Goal: Contribute content

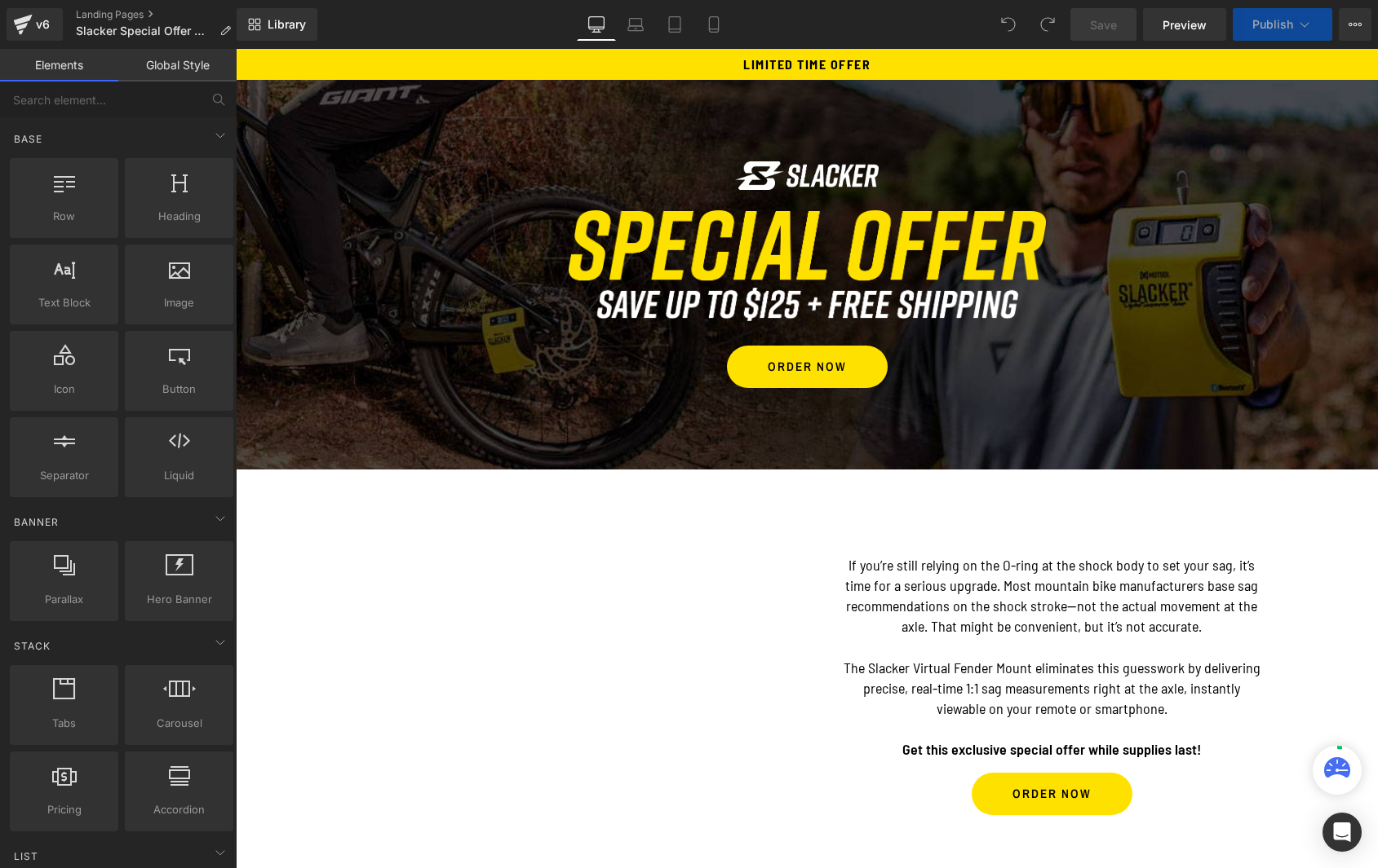
scroll to position [144, 0]
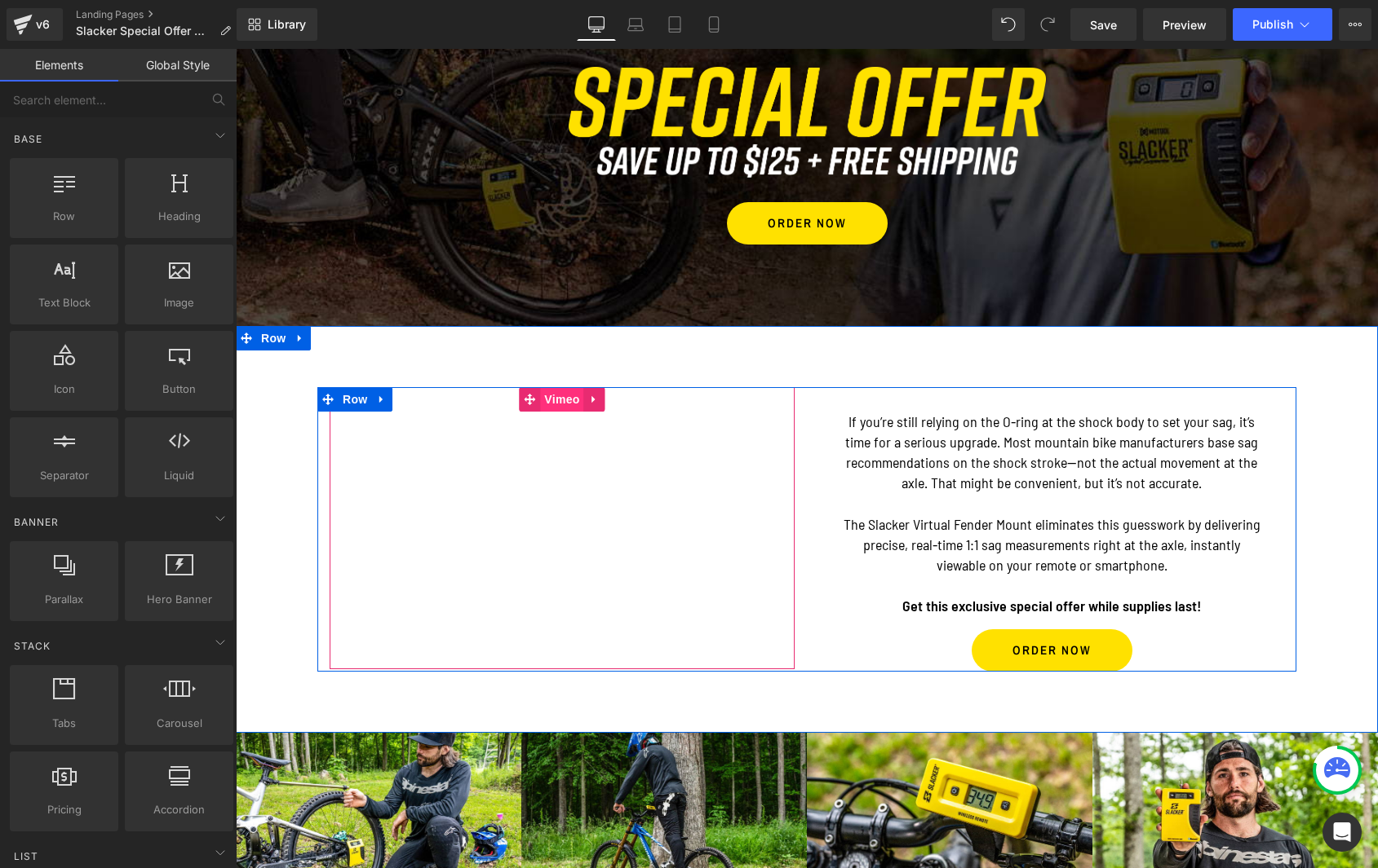
click at [561, 401] on span "Vimeo" at bounding box center [561, 399] width 43 height 25
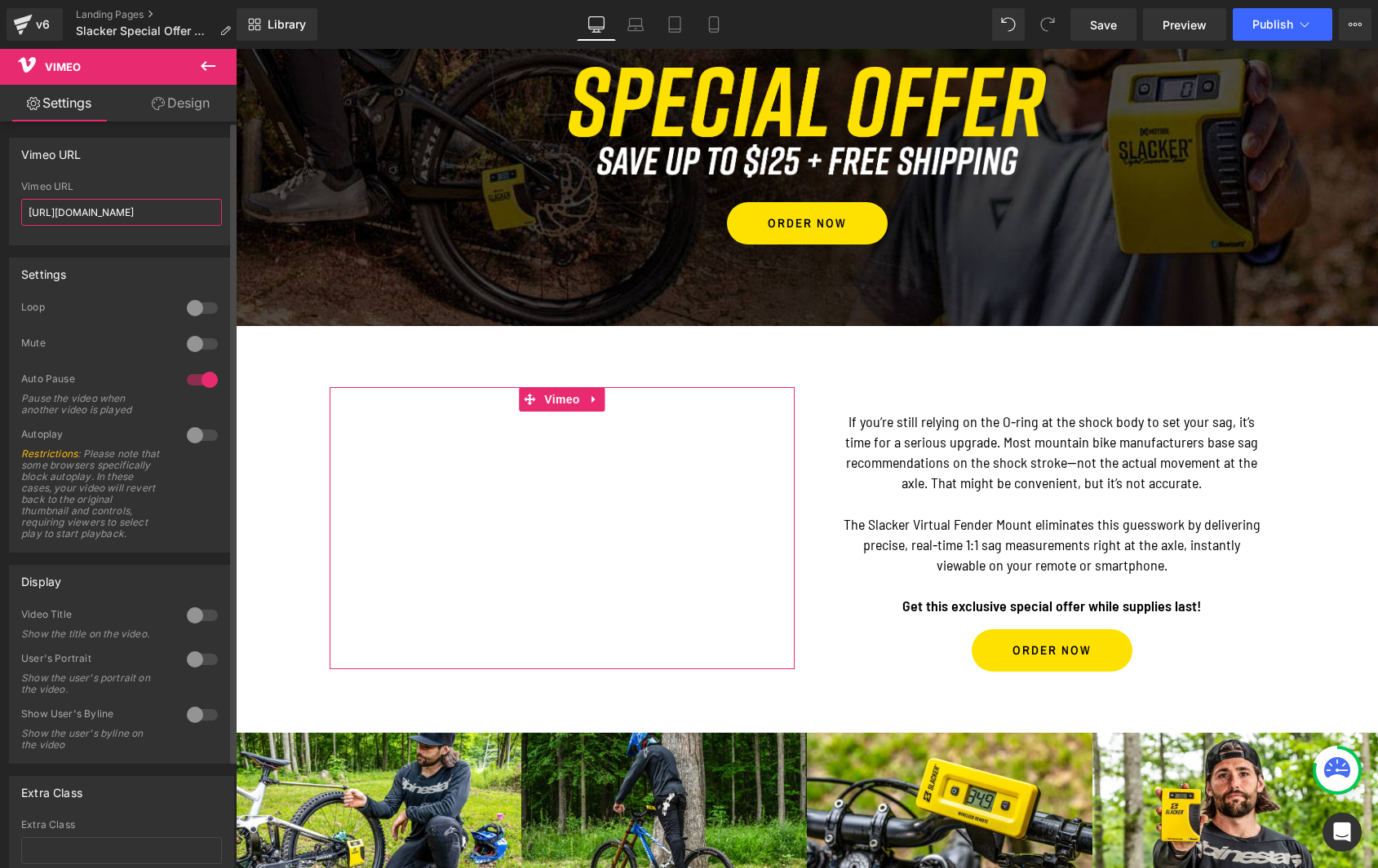
click at [120, 208] on input "[URL][DOMAIN_NAME]" at bounding box center [121, 212] width 201 height 27
paste input "08468321?share=copy#t="
type input "[URL][DOMAIN_NAME]"
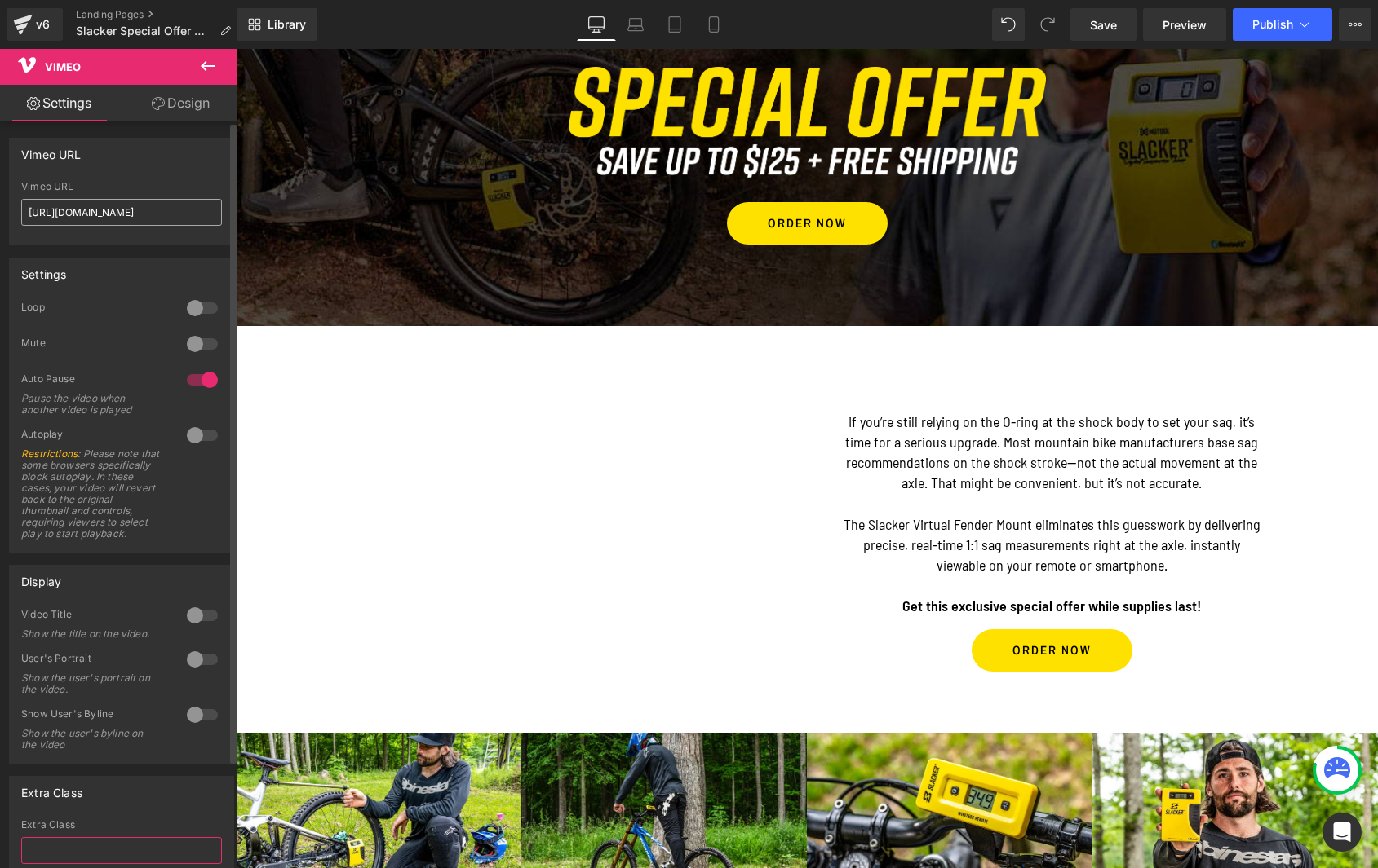
scroll to position [6, 0]
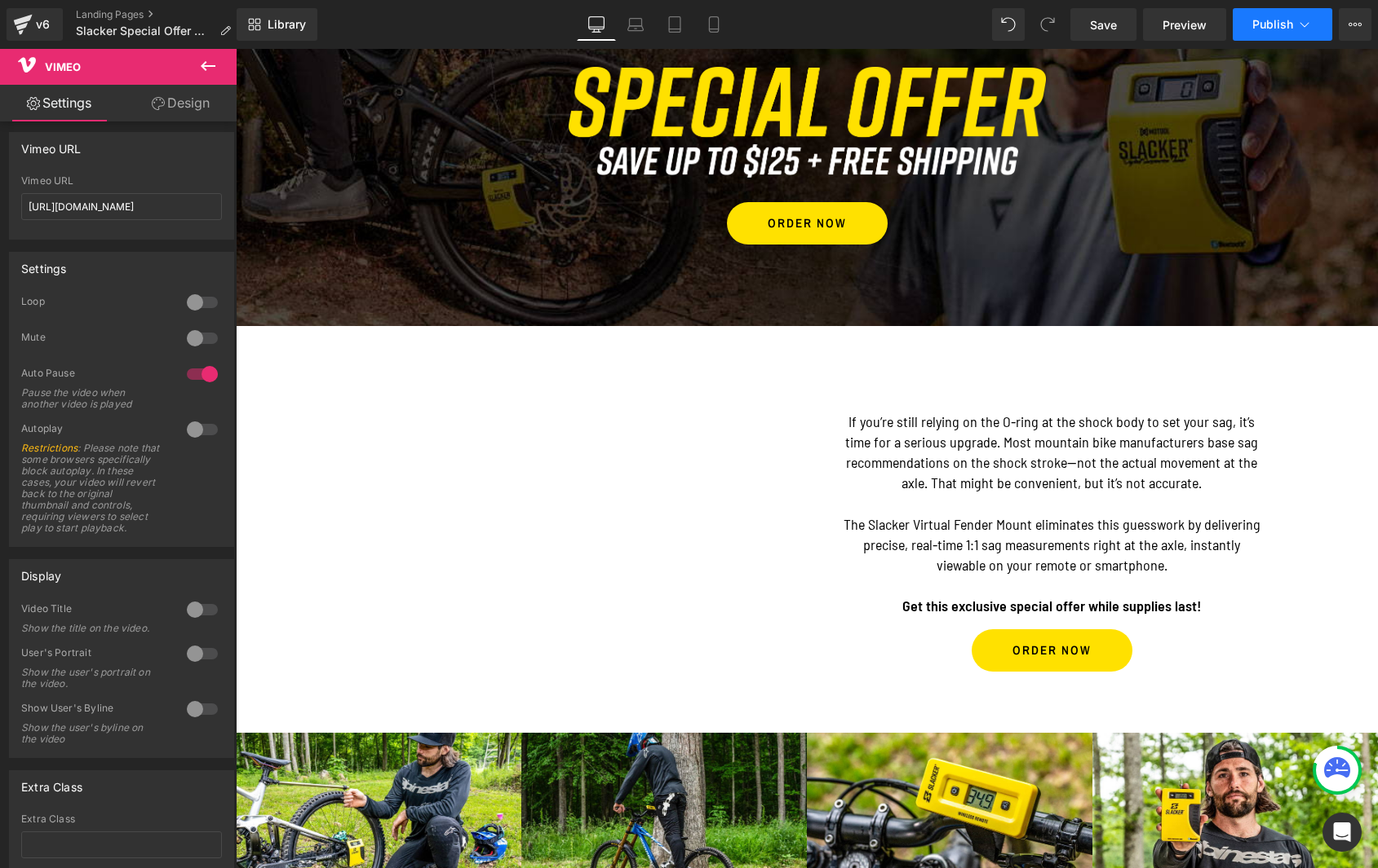
click at [1261, 35] on button "Publish" at bounding box center [1282, 25] width 100 height 32
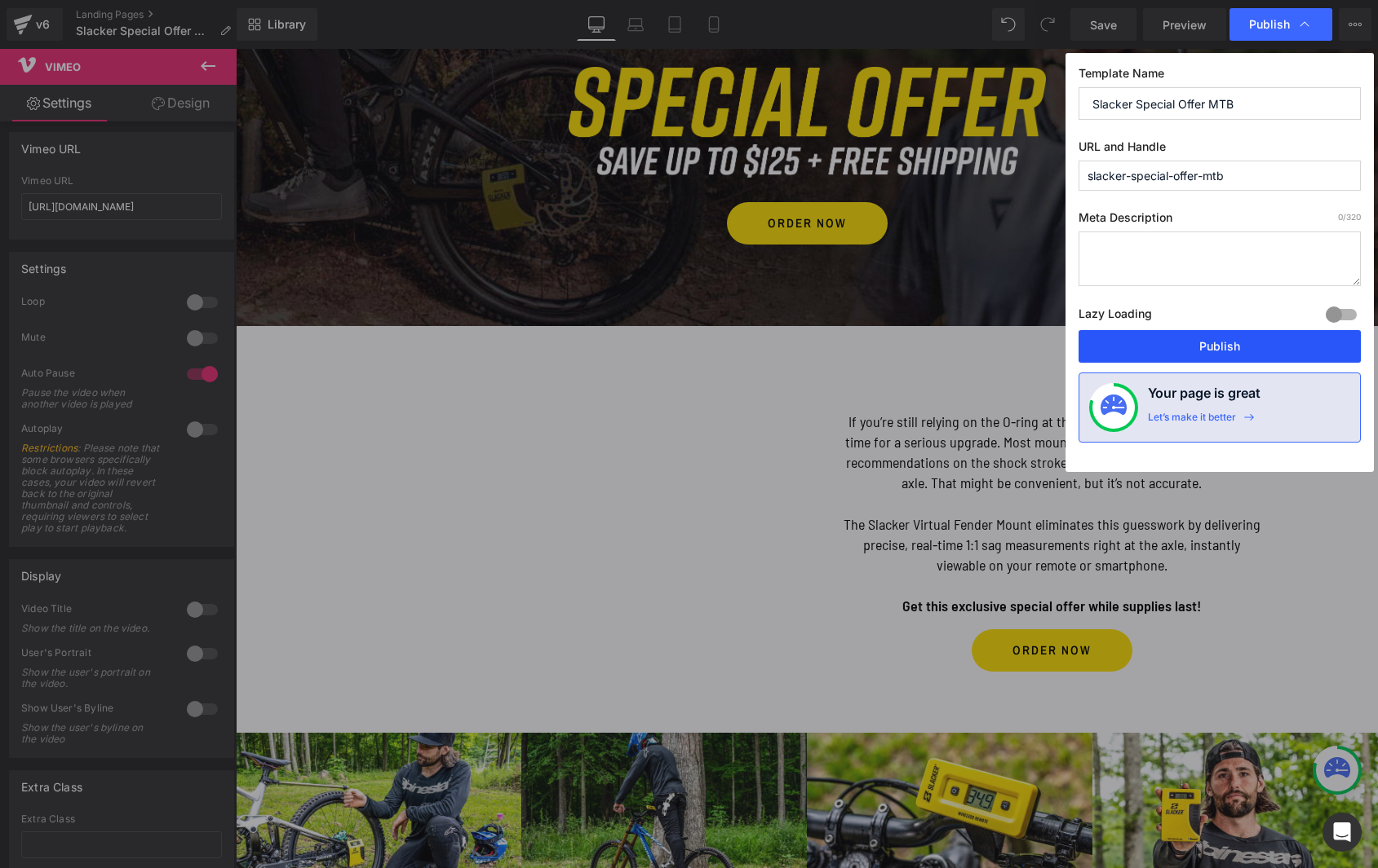
click at [1190, 357] on button "Publish" at bounding box center [1219, 346] width 282 height 32
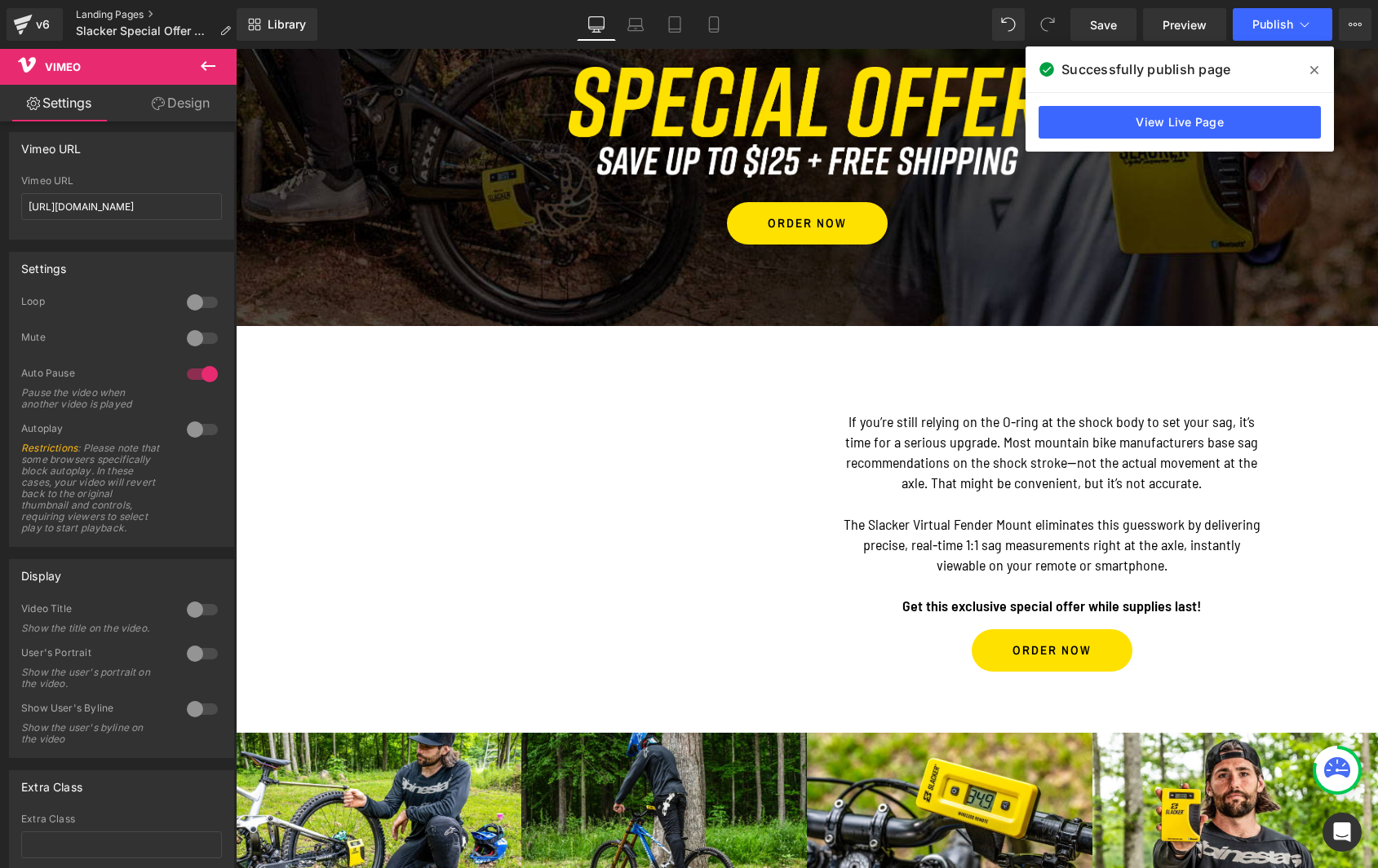
click at [99, 15] on link "Landing Pages" at bounding box center [160, 15] width 168 height 13
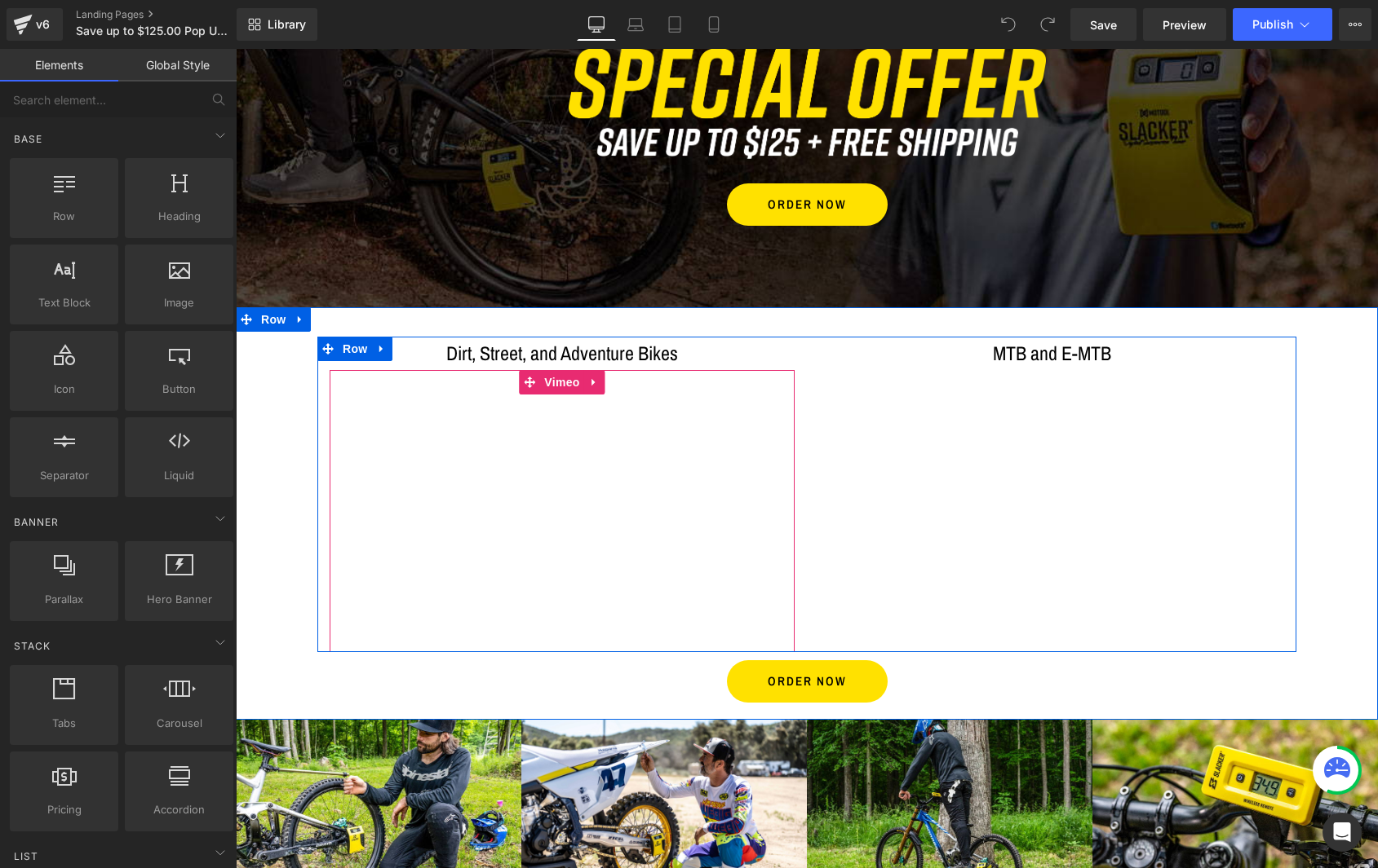
scroll to position [168, 0]
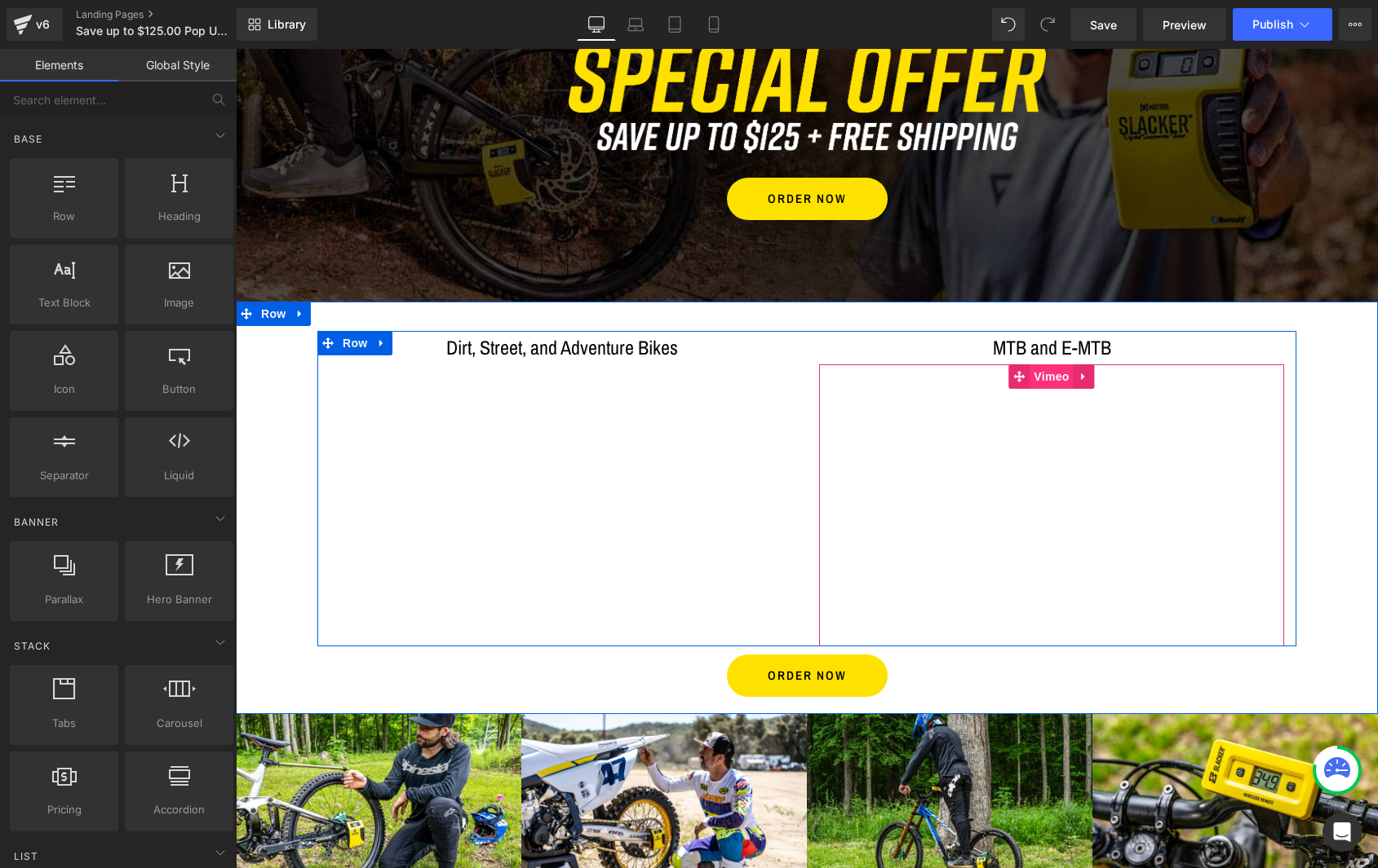
click at [1050, 380] on span "Vimeo" at bounding box center [1050, 376] width 43 height 25
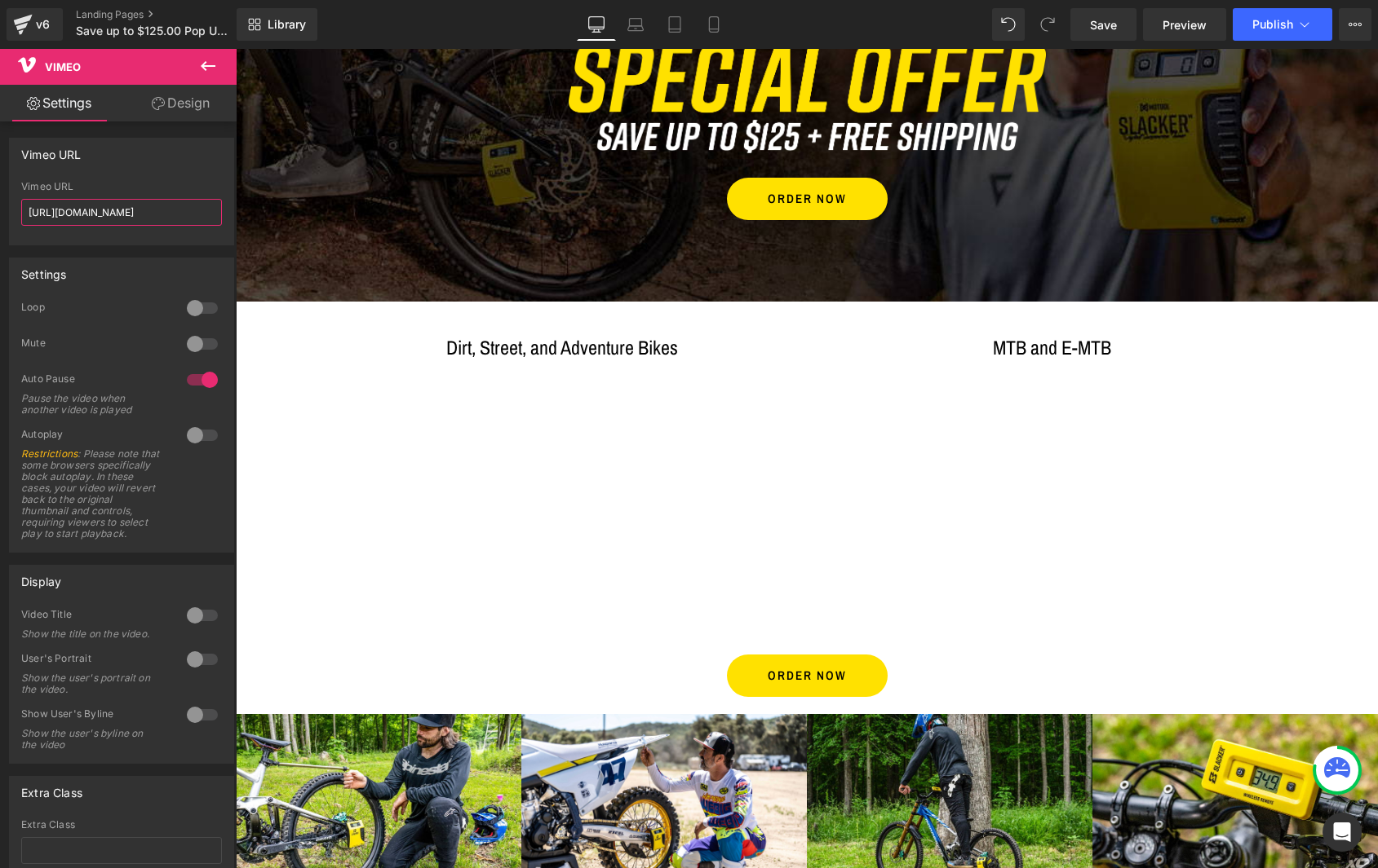
drag, startPoint x: 181, startPoint y: 212, endPoint x: -62, endPoint y: 203, distance: 243.2
click at [0, 203] on html "Vimeo You are previewing how the will restyle your page. You can not edit Eleme…" at bounding box center [689, 434] width 1378 height 868
paste input "08468321?share=copy#t="
type input "[URL][DOMAIN_NAME]"
click at [1270, 23] on span "Publish" at bounding box center [1272, 25] width 41 height 13
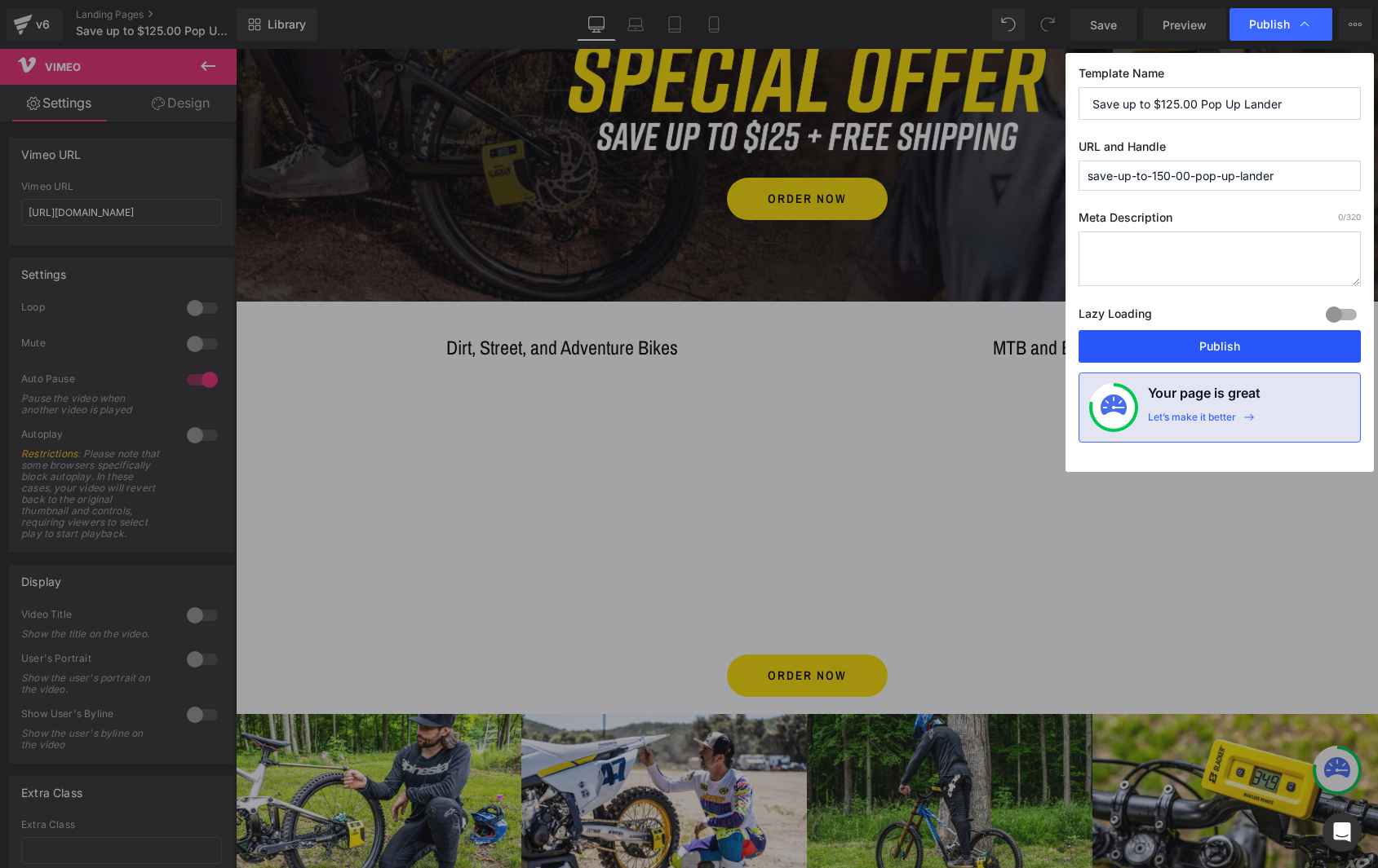
click at [1211, 343] on button "Publish" at bounding box center [1219, 346] width 282 height 32
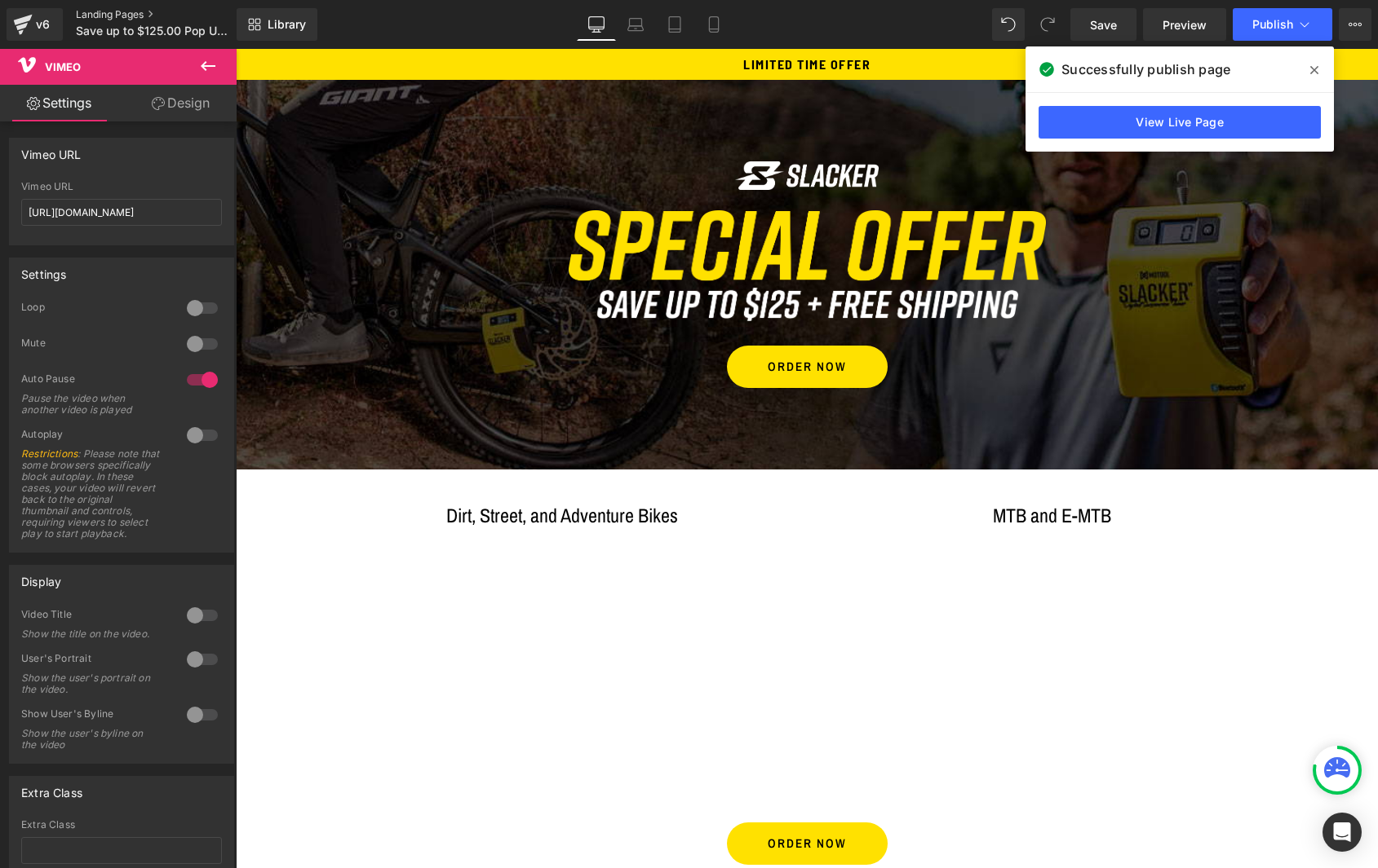
click at [102, 12] on link "Landing Pages" at bounding box center [169, 15] width 187 height 13
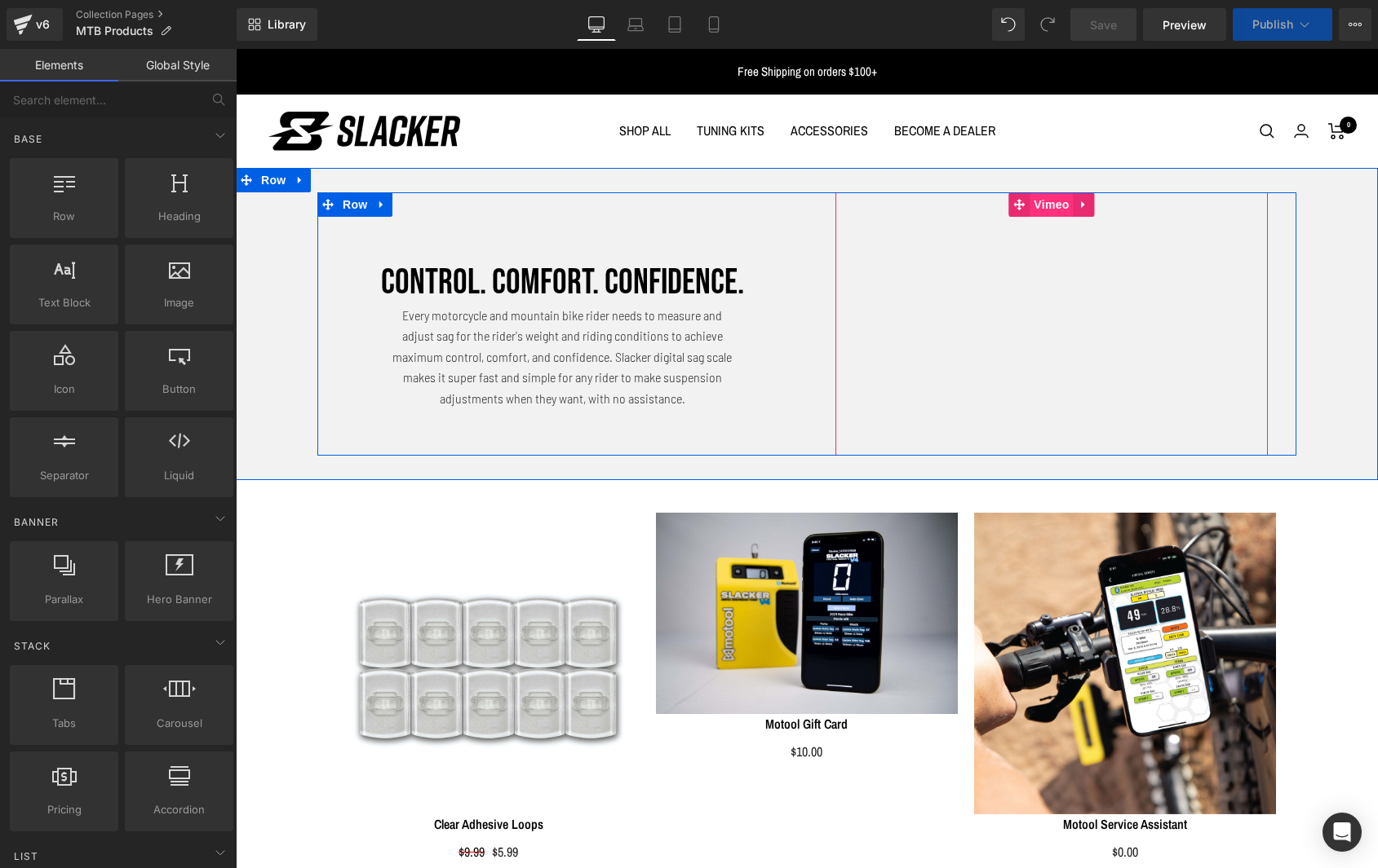
drag, startPoint x: 1039, startPoint y: 198, endPoint x: 600, endPoint y: 92, distance: 451.6
click at [1039, 198] on span "Vimeo" at bounding box center [1050, 204] width 43 height 25
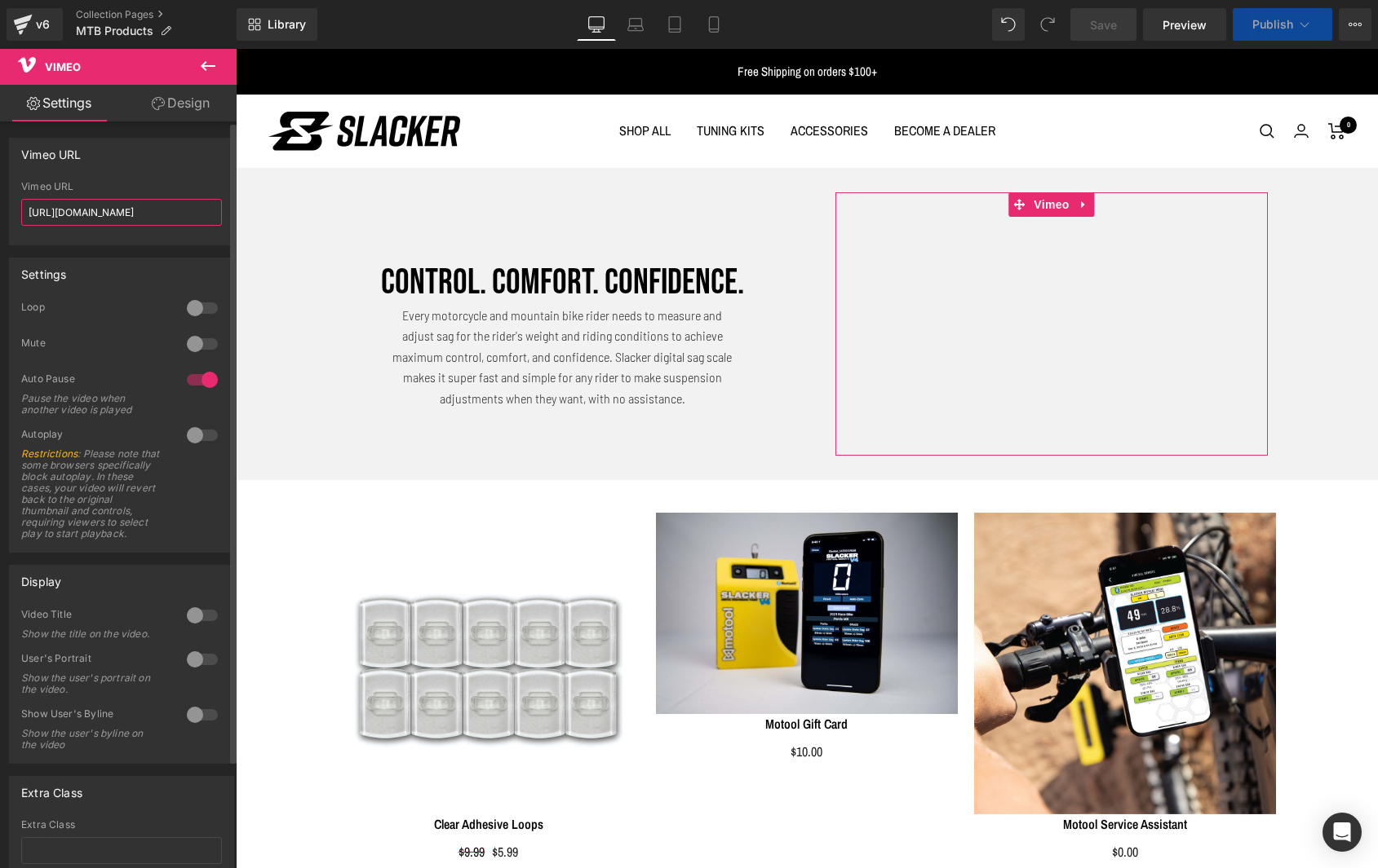
click at [186, 206] on input "https://vimeo.com/1087833873" at bounding box center [121, 212] width 201 height 27
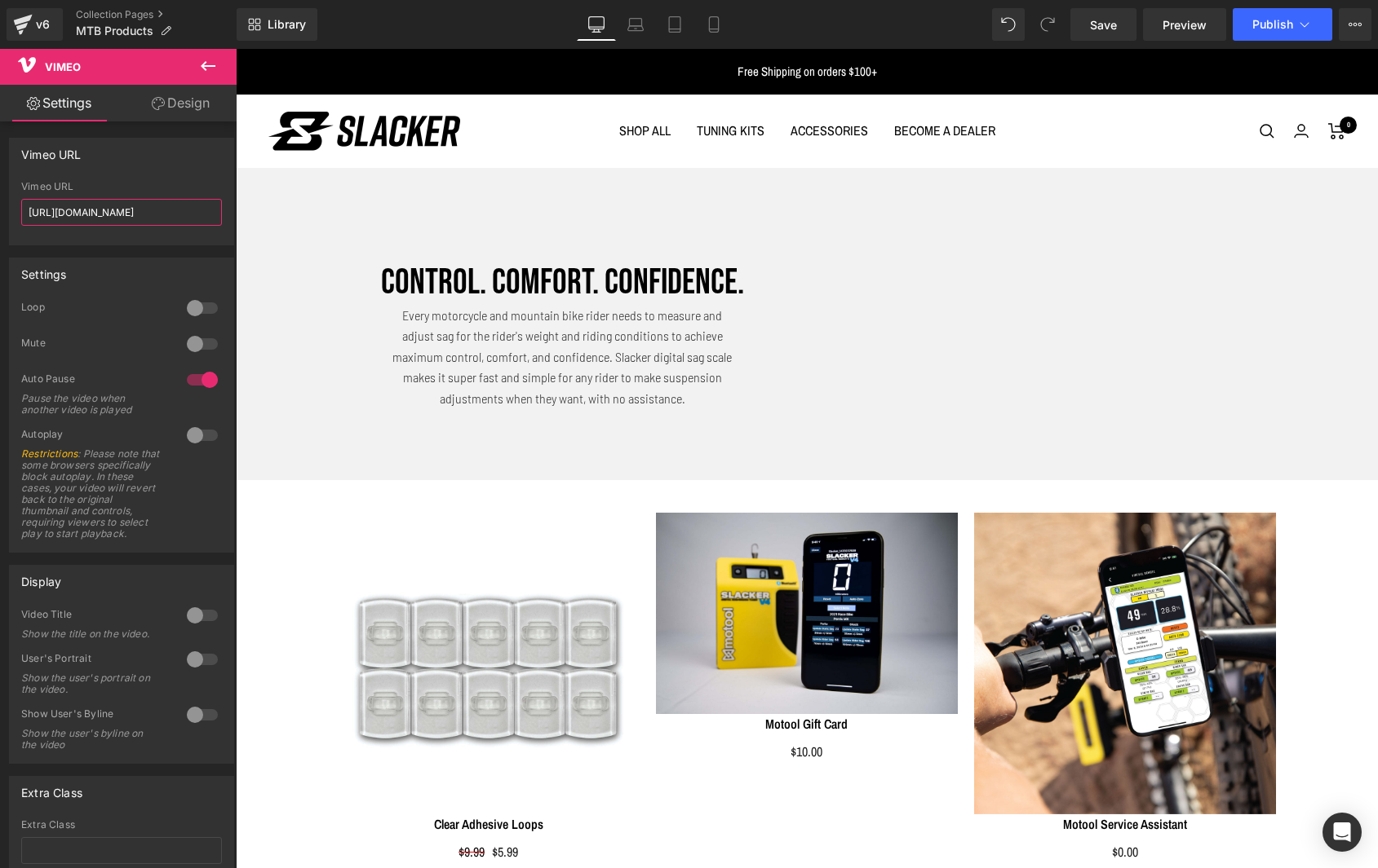
drag, startPoint x: 186, startPoint y: 208, endPoint x: -41, endPoint y: 215, distance: 227.1
click at [0, 215] on html "Vimeo You are previewing how the will restyle your page. You can not edit Eleme…" at bounding box center [689, 434] width 1378 height 868
paste input "108468321?share=copy#t=0"
type input "[URL][DOMAIN_NAME]"
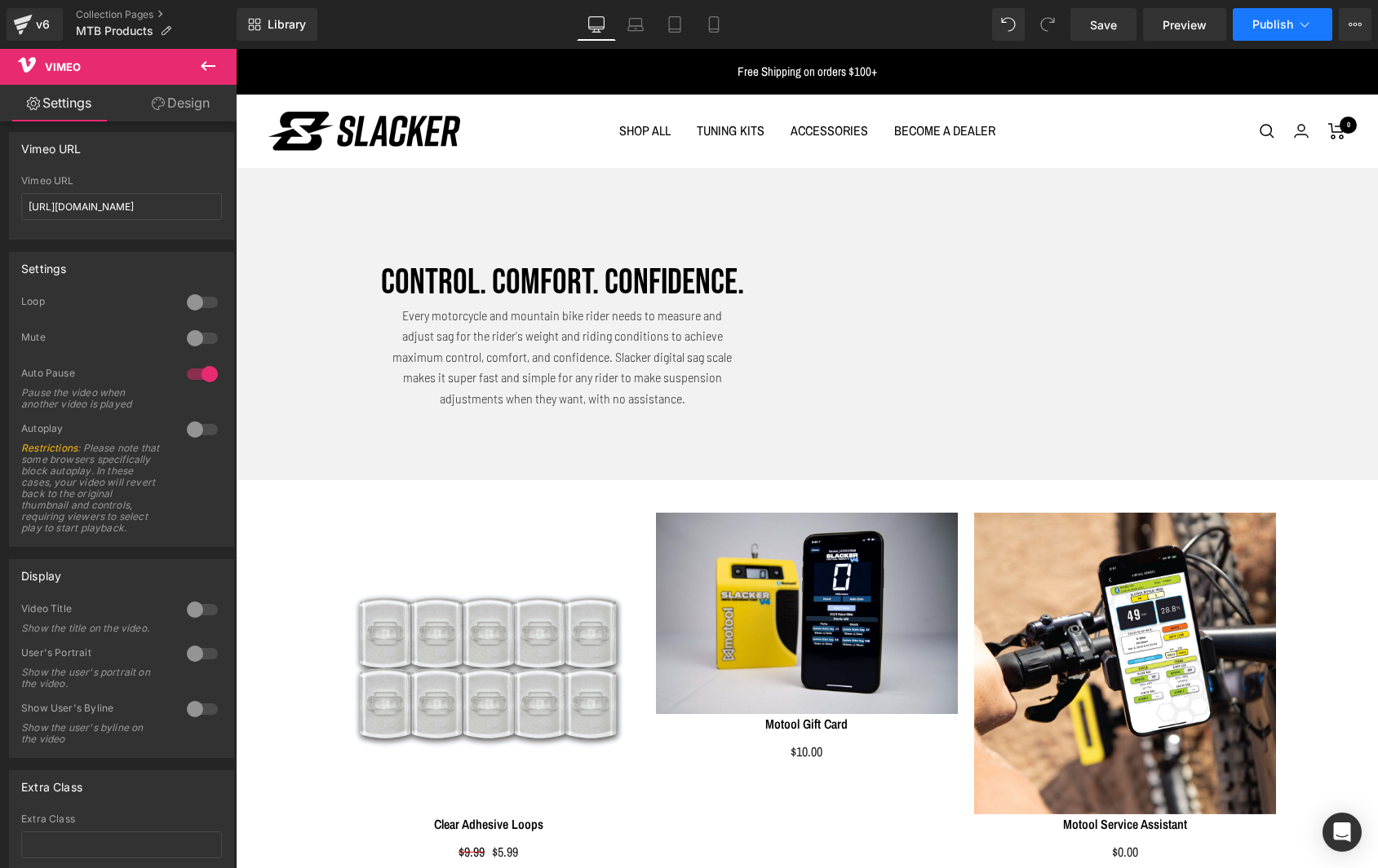
click at [1258, 29] on span "Publish" at bounding box center [1272, 25] width 41 height 13
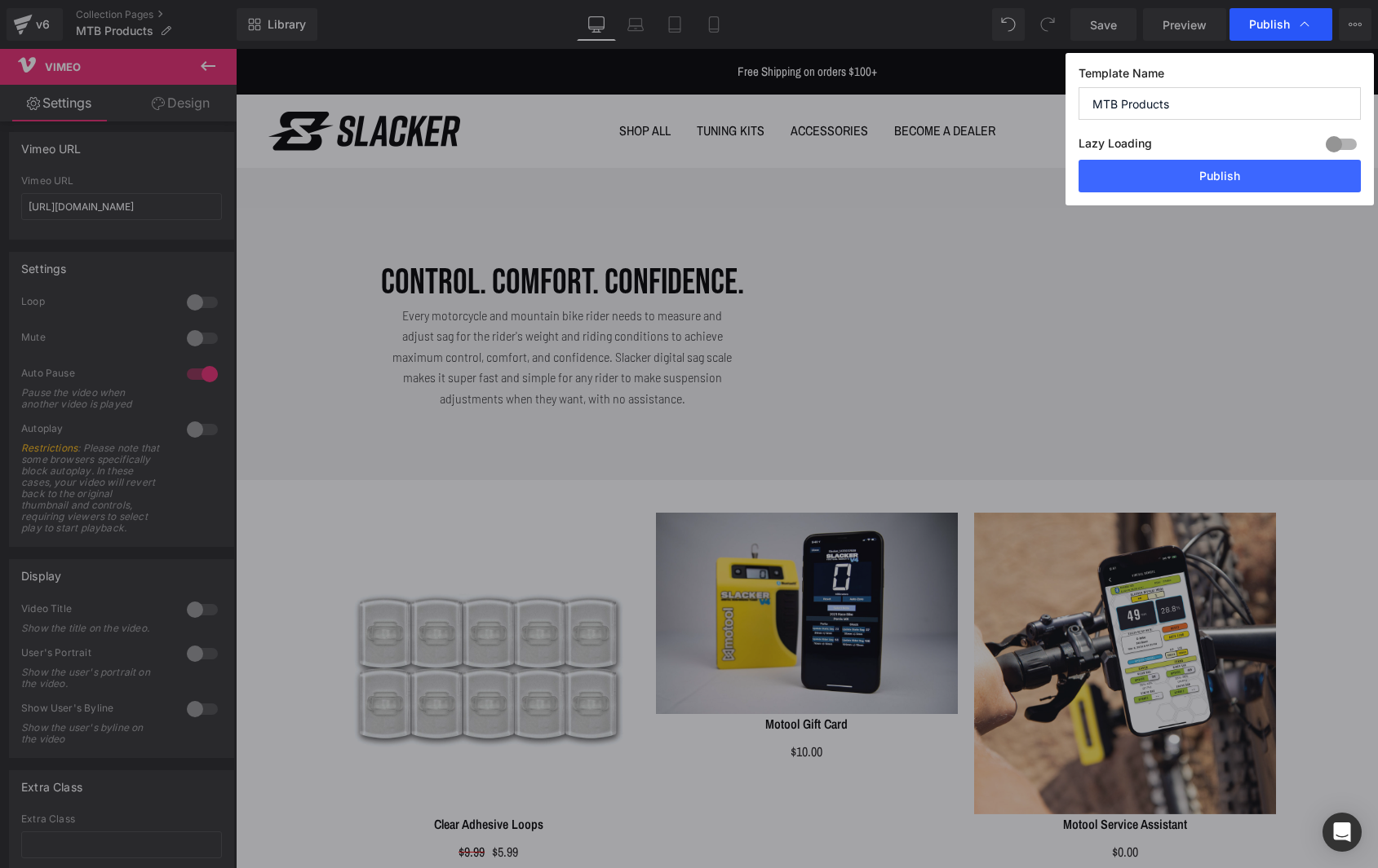
click at [1259, 26] on span "Publish" at bounding box center [1269, 24] width 41 height 14
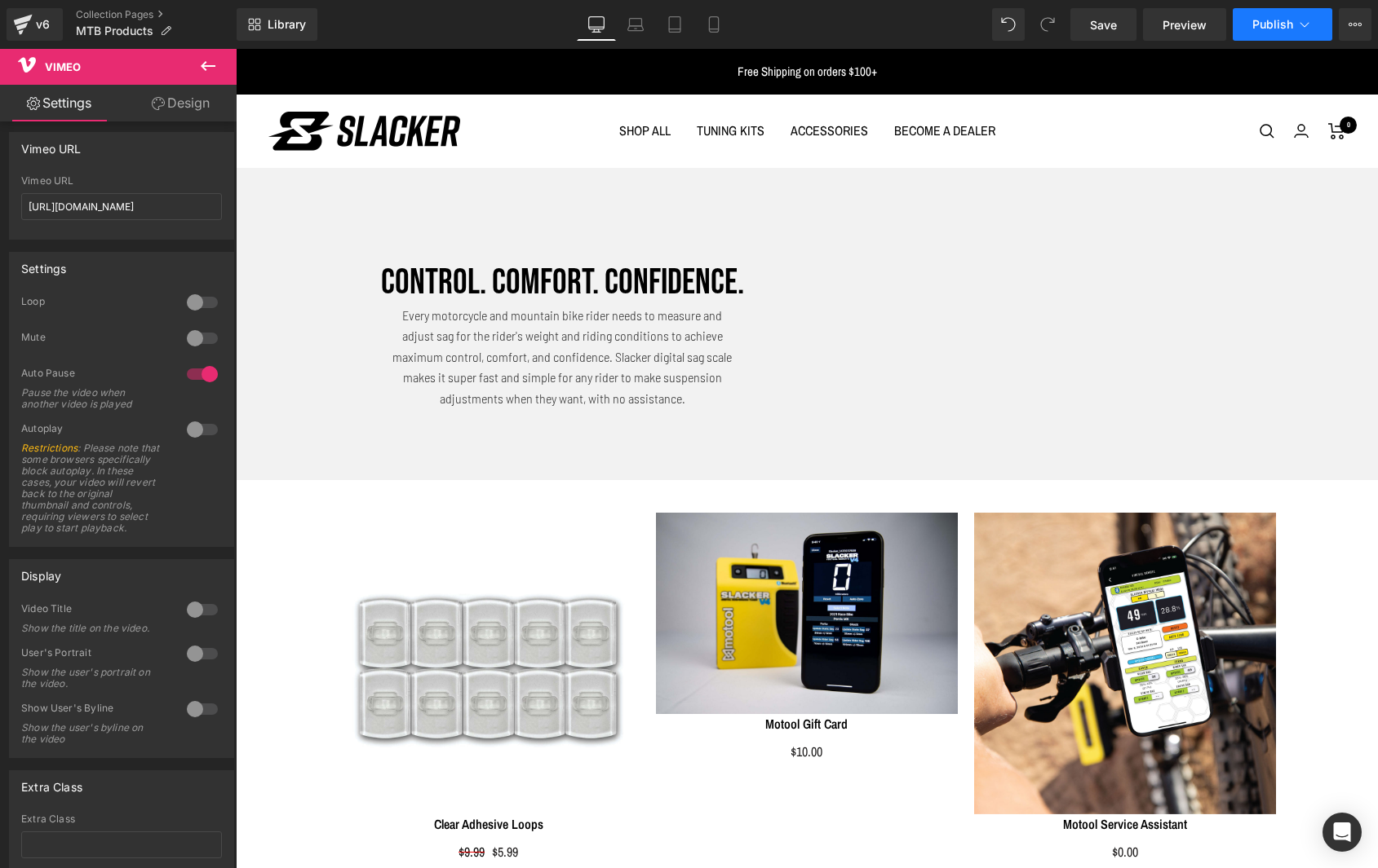
click at [1261, 26] on span "Publish" at bounding box center [1272, 25] width 41 height 13
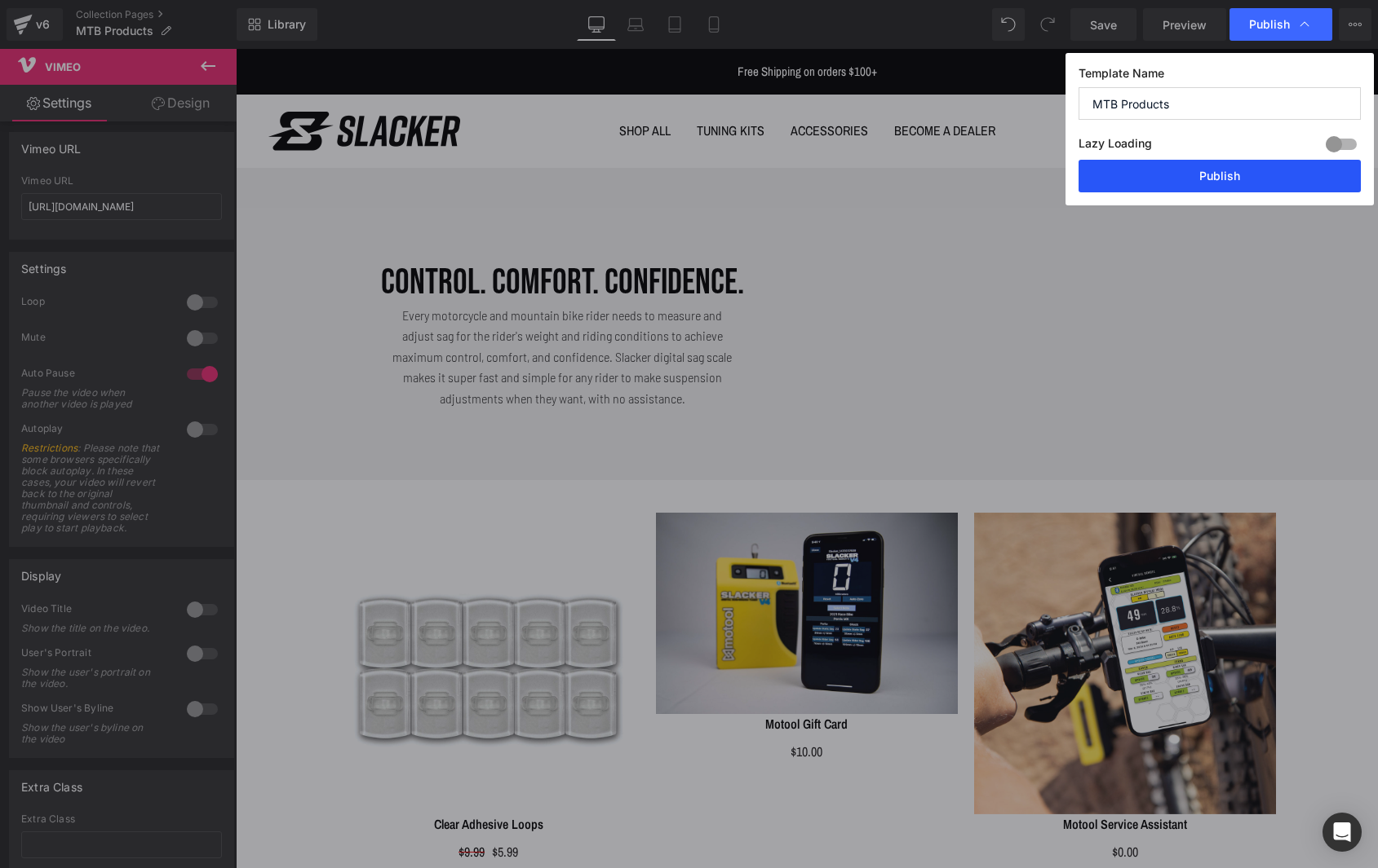
click at [1206, 163] on button "Publish" at bounding box center [1219, 176] width 282 height 32
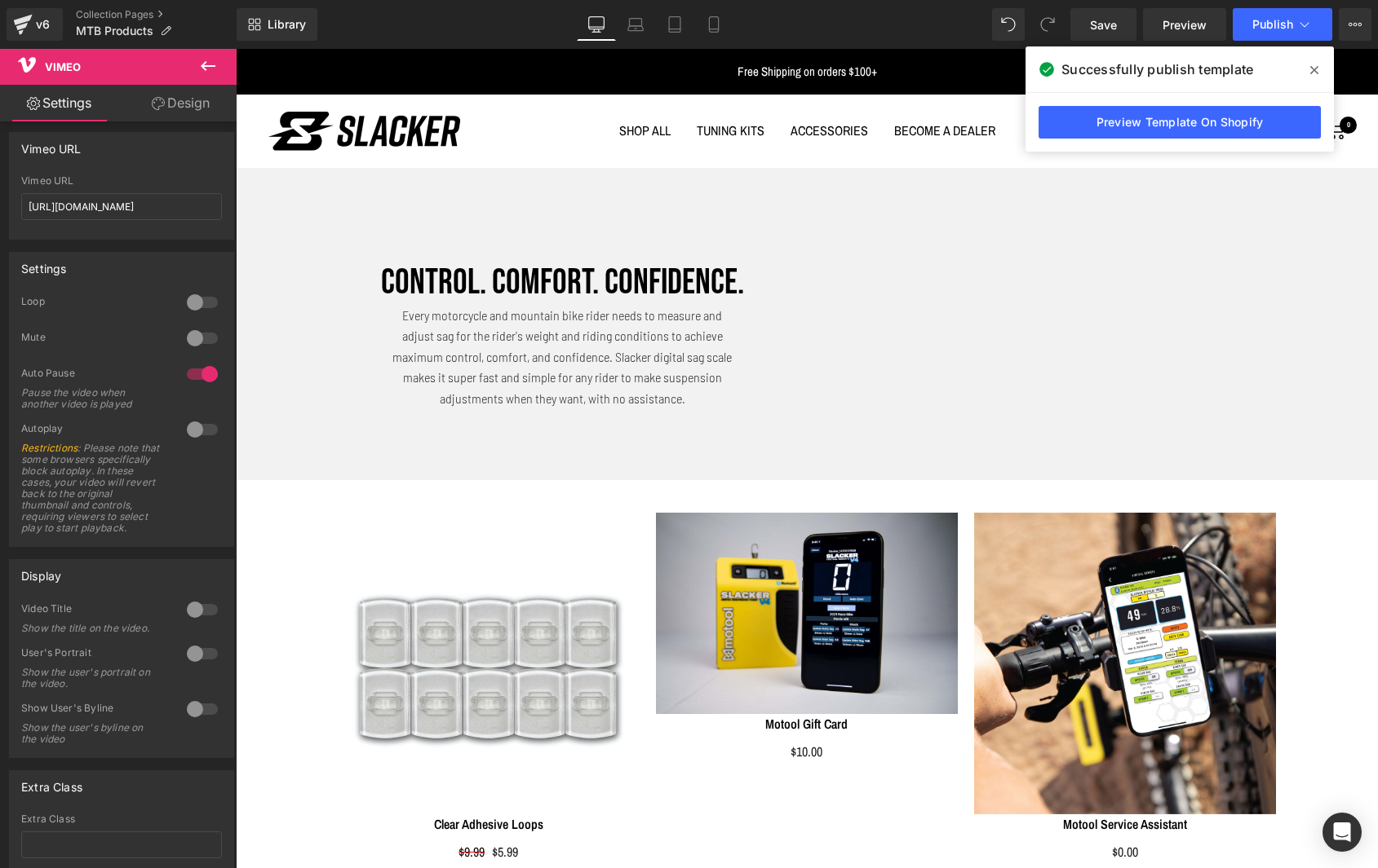
click at [1312, 71] on icon at bounding box center [1313, 69] width 9 height 9
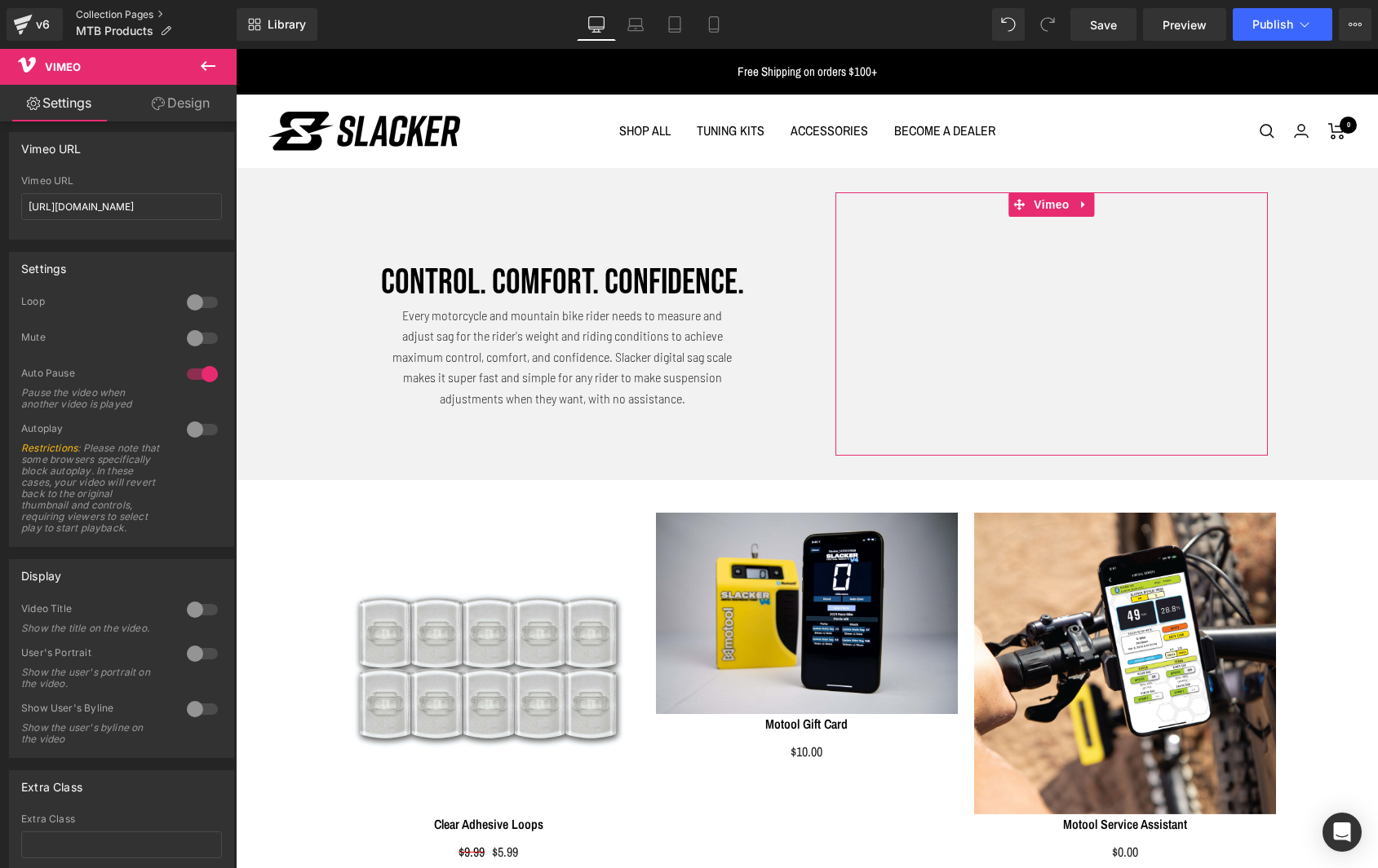
scroll to position [0, 0]
click at [88, 12] on link "Collection Pages" at bounding box center [156, 15] width 161 height 13
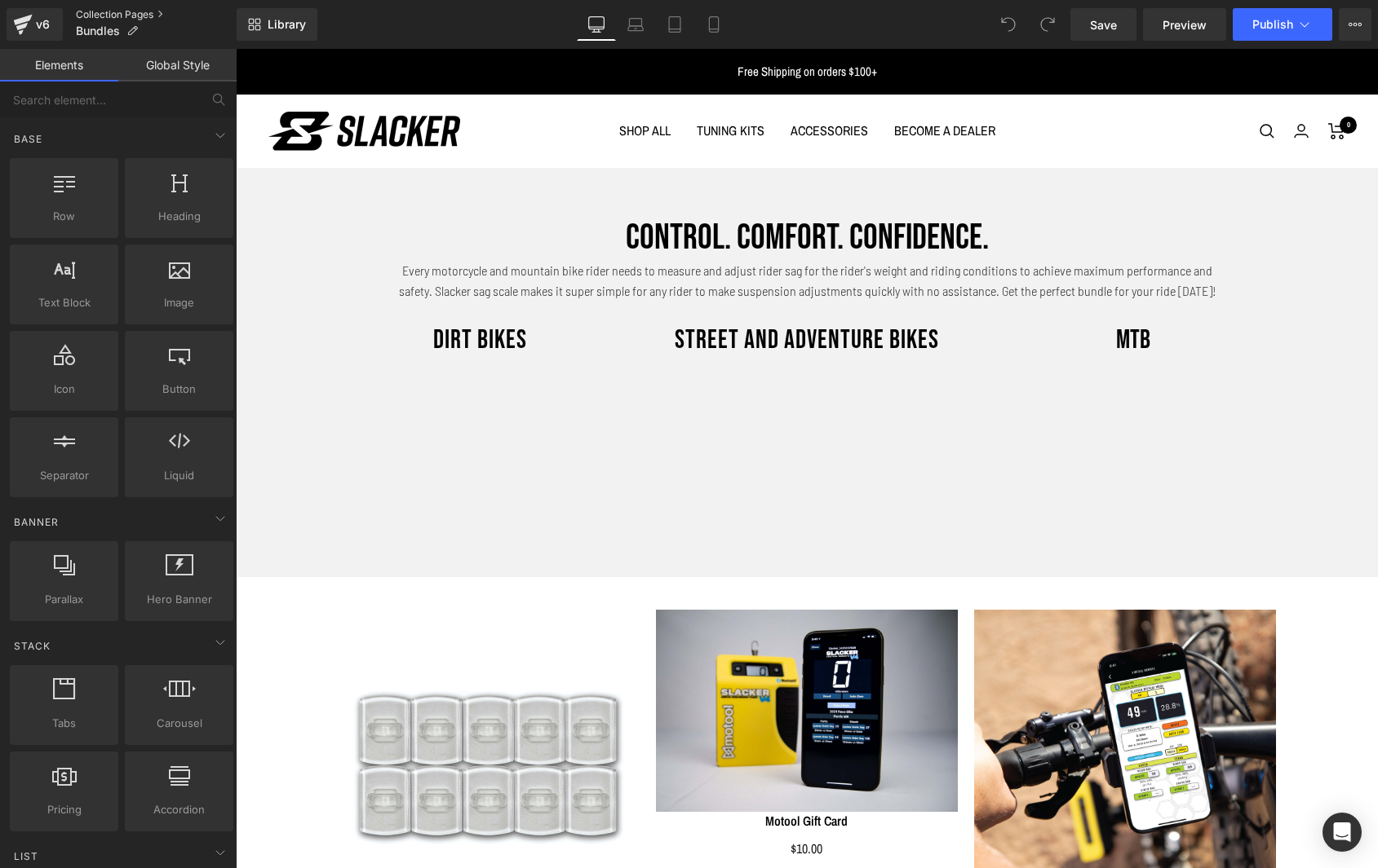
click at [95, 9] on link "Collection Pages" at bounding box center [156, 15] width 161 height 13
